Goal: Task Accomplishment & Management: Use online tool/utility

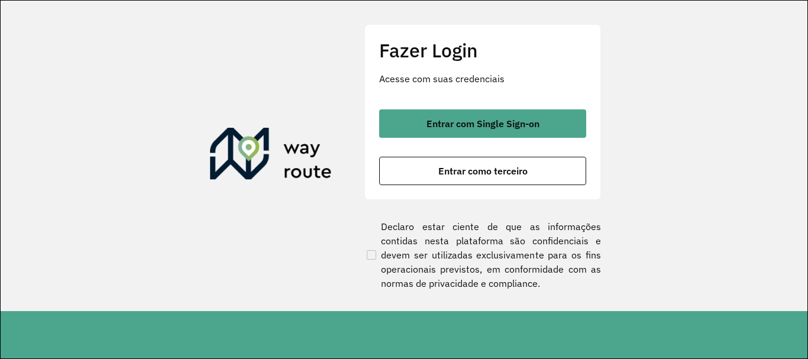
drag, startPoint x: 721, startPoint y: 64, endPoint x: 715, endPoint y: 64, distance: 6.5
click at [721, 64] on section "Fazer Login Acesse com suas credenciais Entrar com Single Sign-on Entrar como t…" at bounding box center [404, 156] width 807 height 311
click at [535, 108] on div "Fazer Login Acesse com suas credenciais Entrar com Single Sign-on Entrar como t…" at bounding box center [483, 111] width 237 height 175
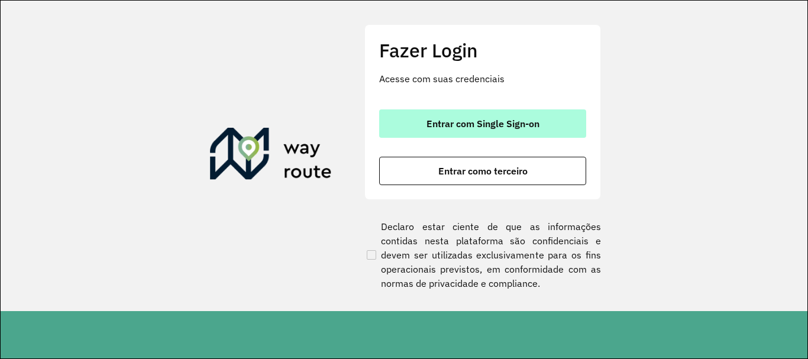
click at [535, 122] on span "Entrar com Single Sign-on" at bounding box center [483, 123] width 113 height 9
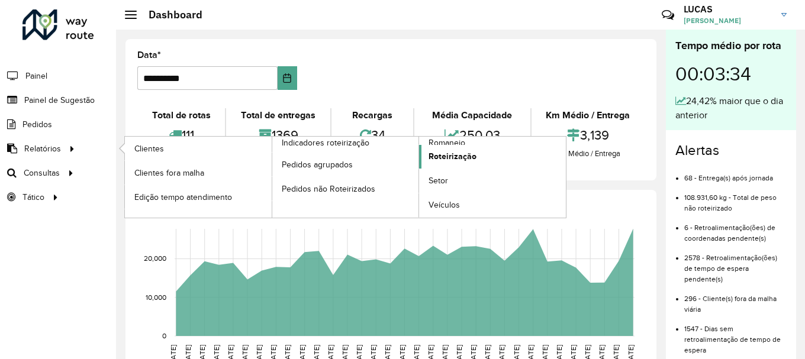
click at [469, 155] on span "Roteirização" at bounding box center [452, 156] width 48 height 12
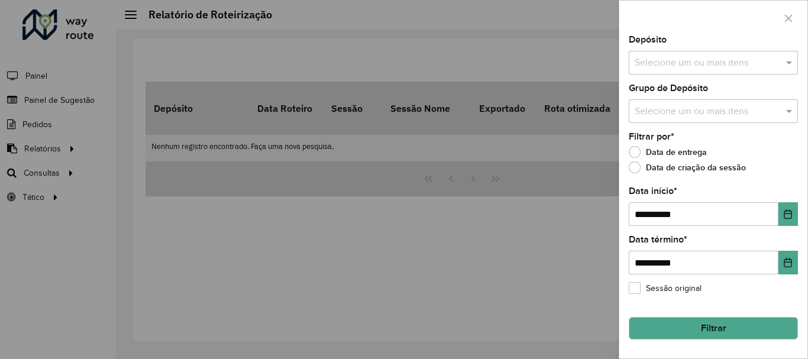
click at [747, 59] on input "text" at bounding box center [707, 63] width 151 height 14
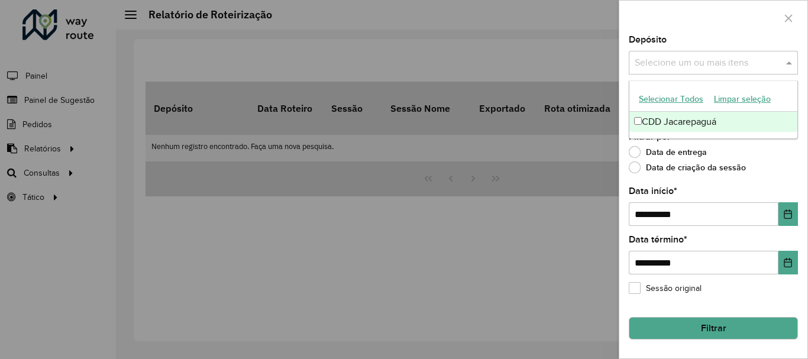
click at [707, 115] on div "CDD Jacarepaguá" at bounding box center [714, 122] width 168 height 20
click at [802, 158] on div "**********" at bounding box center [714, 197] width 188 height 323
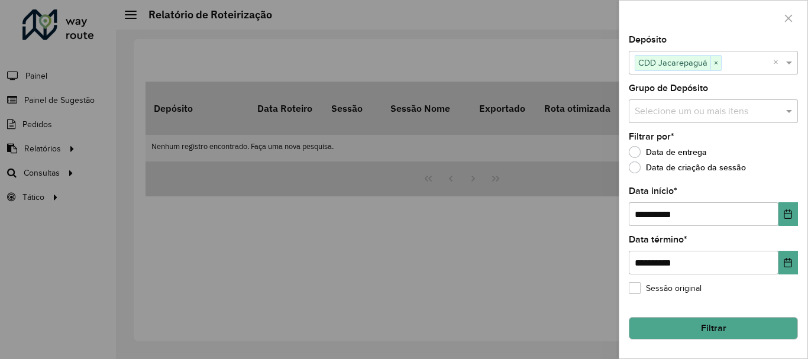
click at [704, 107] on input "text" at bounding box center [707, 112] width 151 height 14
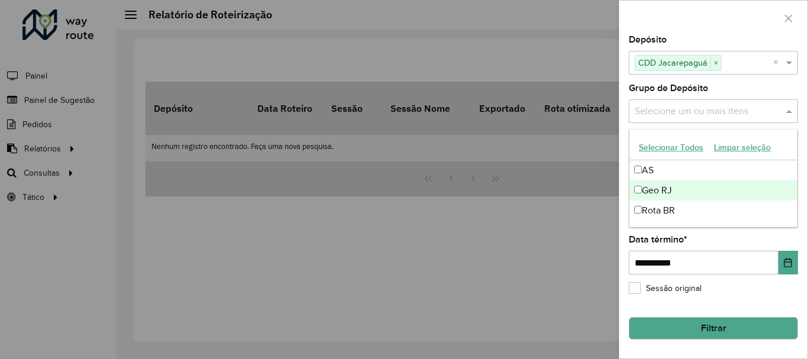
click at [694, 191] on div "Geo RJ" at bounding box center [714, 190] width 168 height 20
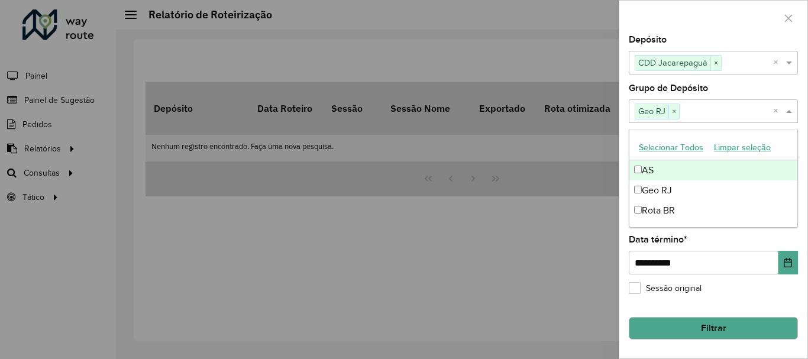
click at [695, 87] on label "Grupo de Depósito" at bounding box center [668, 88] width 79 height 14
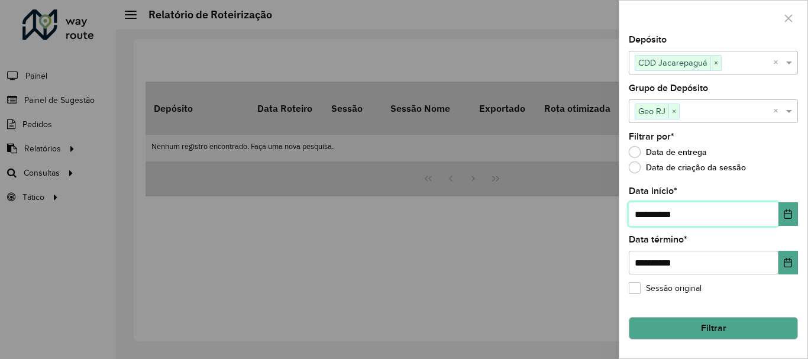
drag, startPoint x: 647, startPoint y: 211, endPoint x: 631, endPoint y: 214, distance: 16.8
click at [631, 214] on input "**********" at bounding box center [704, 214] width 150 height 24
type input "**********"
click at [678, 324] on button "Filtrar" at bounding box center [713, 328] width 169 height 22
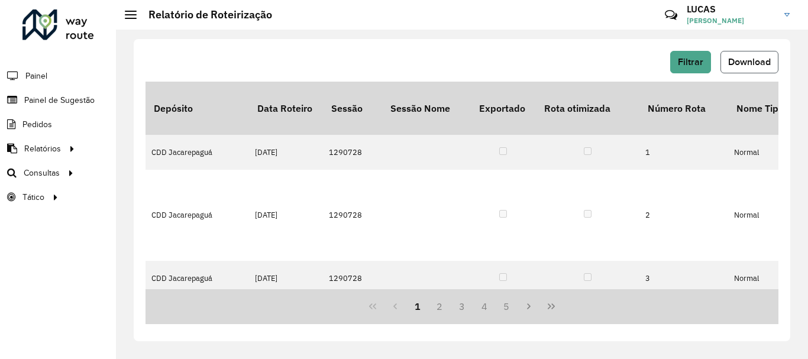
click at [730, 62] on span "Download" at bounding box center [749, 62] width 43 height 10
